Goal: Task Accomplishment & Management: Complete application form

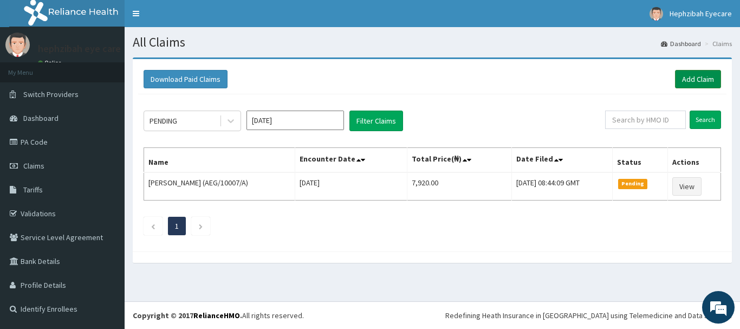
click at [696, 78] on link "Add Claim" at bounding box center [698, 79] width 46 height 18
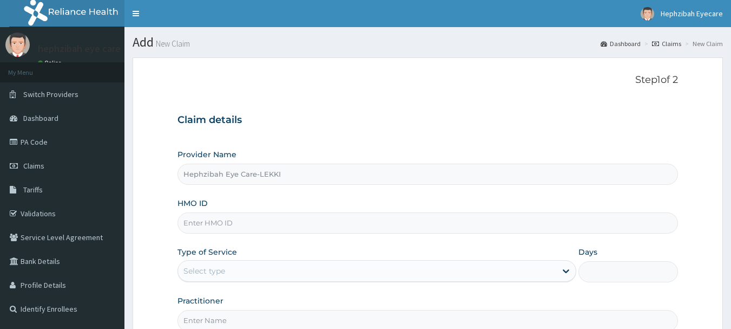
click at [223, 213] on input "HMO ID" at bounding box center [428, 222] width 501 height 21
type input "FMP/10271/E"
click at [230, 272] on div "Select type" at bounding box center [367, 270] width 378 height 17
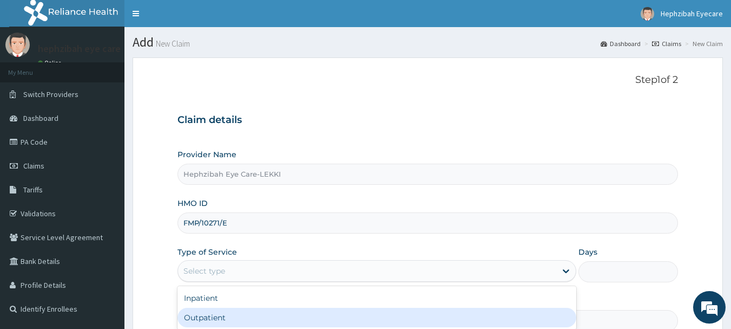
click at [239, 313] on div "Outpatient" at bounding box center [377, 317] width 399 height 19
type input "1"
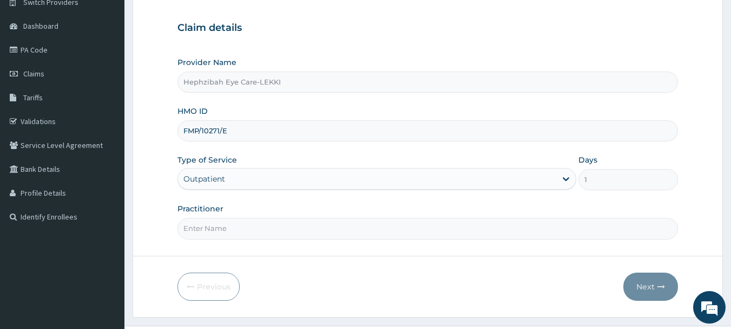
scroll to position [116, 0]
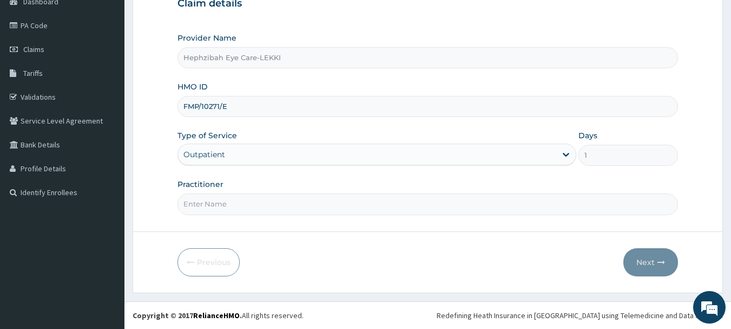
click at [248, 202] on input "Practitioner" at bounding box center [428, 203] width 501 height 21
type input "DR FAITH"
click at [645, 262] on button "Next" at bounding box center [651, 262] width 55 height 28
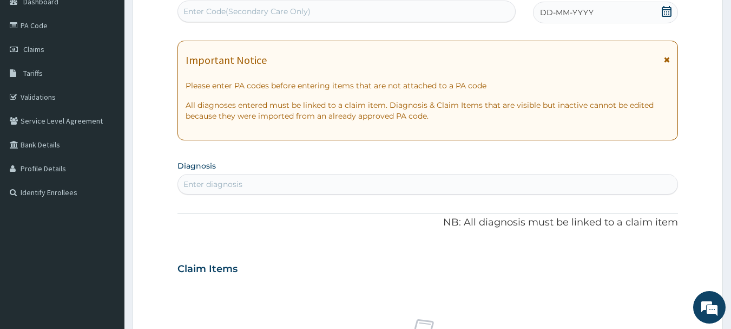
click at [563, 10] on span "DD-MM-YYYY" at bounding box center [567, 12] width 54 height 11
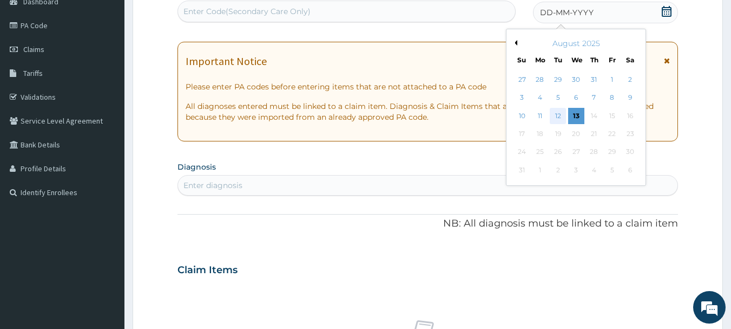
click at [559, 115] on div "12" at bounding box center [559, 116] width 16 height 16
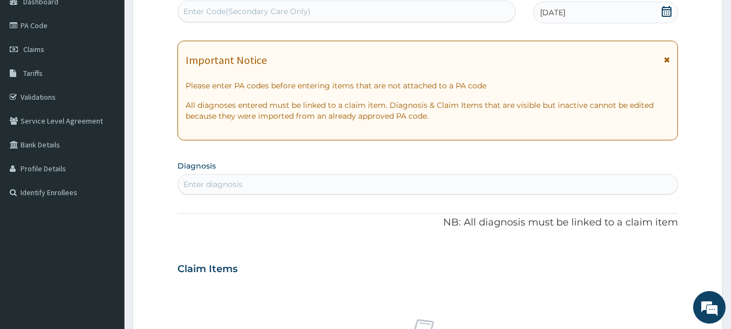
click at [355, 11] on div "Enter Code(Secondary Care Only)" at bounding box center [347, 11] width 338 height 17
type input "PA/109798"
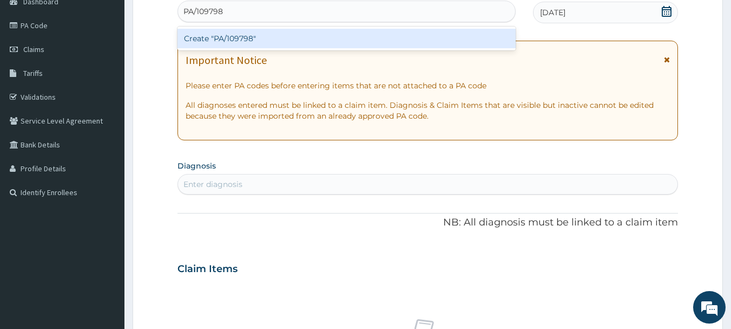
click at [297, 44] on div "Create "PA/109798"" at bounding box center [347, 38] width 339 height 19
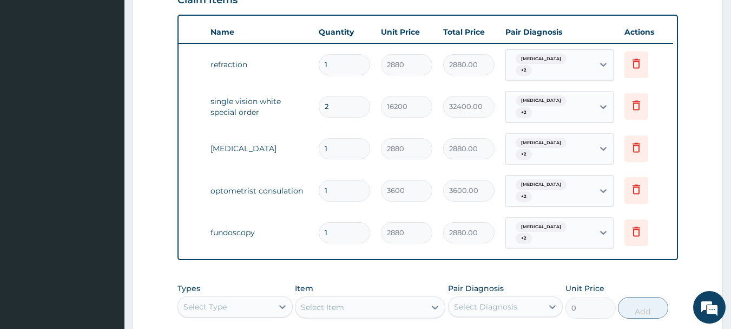
scroll to position [0, 42]
click at [183, 249] on div "Type Name Quantity Unit Price Total Price Pair Diagnosis Actions Optical refrac…" at bounding box center [428, 138] width 501 height 246
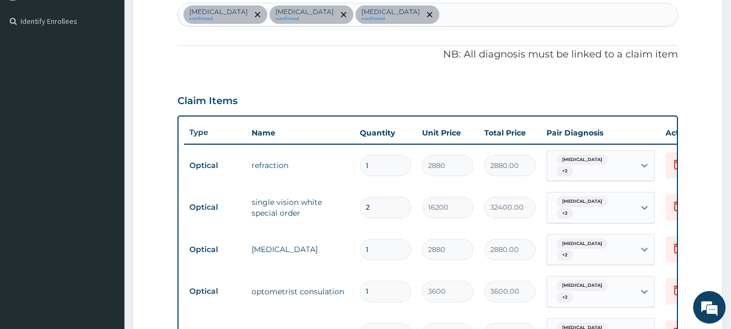
scroll to position [572, 0]
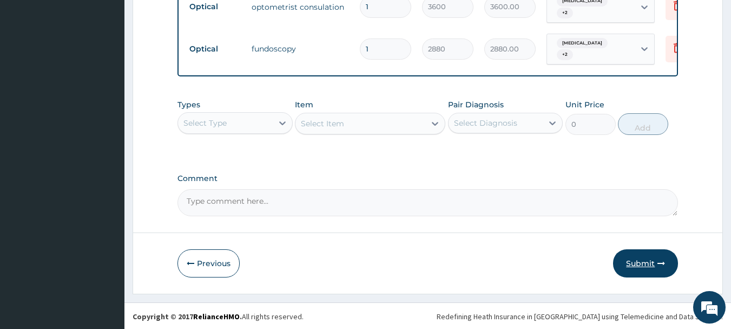
click at [647, 257] on button "Submit" at bounding box center [645, 263] width 65 height 28
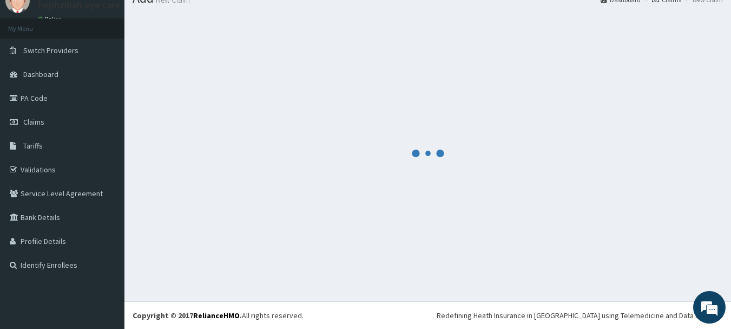
scroll to position [44, 0]
click at [21, 94] on link "PA Code" at bounding box center [62, 98] width 125 height 24
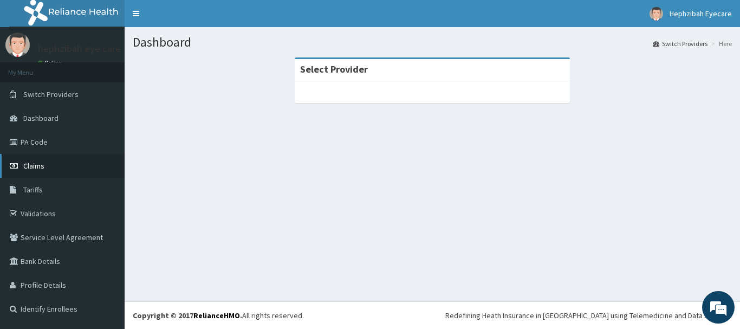
click at [37, 156] on link "Claims" at bounding box center [62, 166] width 125 height 24
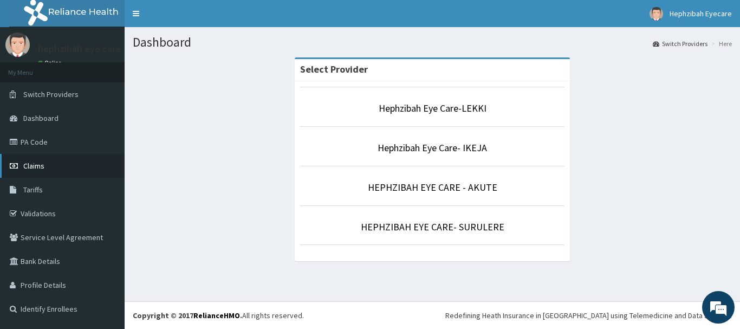
click at [27, 169] on span "Claims" at bounding box center [33, 166] width 21 height 10
